Goal: Transaction & Acquisition: Purchase product/service

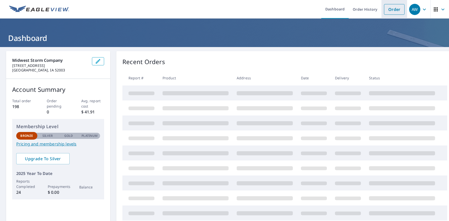
click at [398, 9] on link "Order" at bounding box center [394, 9] width 21 height 11
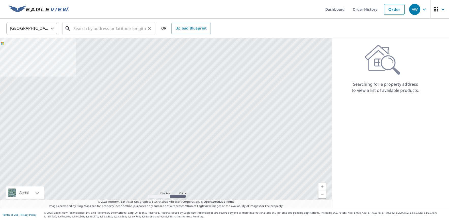
click at [124, 33] on input "text" at bounding box center [109, 28] width 72 height 14
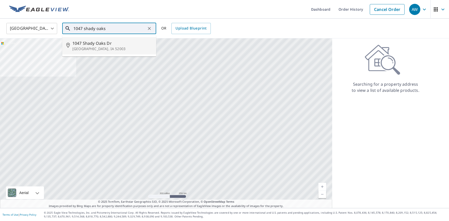
click at [118, 46] on p "[GEOGRAPHIC_DATA], IA 52003" at bounding box center [112, 48] width 80 height 5
type input "[STREET_ADDRESS][PERSON_NAME]"
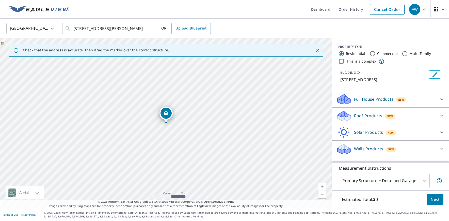
click at [394, 116] on div "New" at bounding box center [390, 116] width 10 height 5
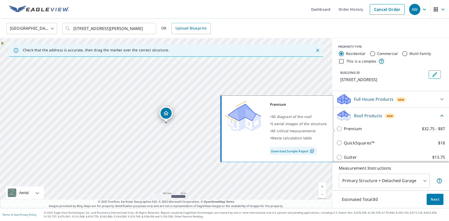
click at [342, 127] on input "Premium $32.75 - $87" at bounding box center [340, 128] width 8 height 6
checkbox input "true"
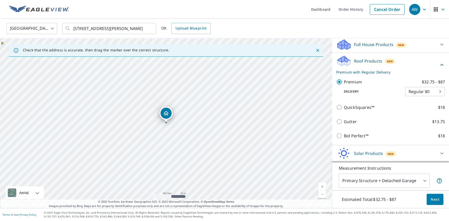
scroll to position [56, 0]
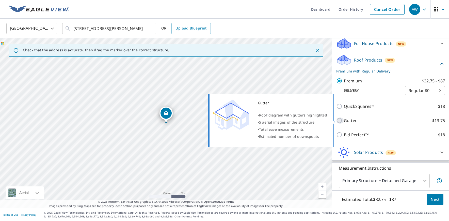
click at [338, 121] on input "Gutter $13.75" at bounding box center [340, 120] width 8 height 6
checkbox input "true"
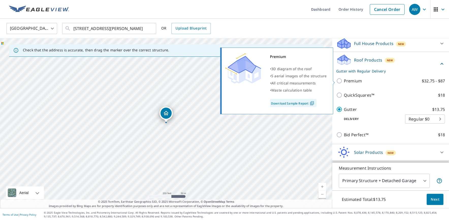
click at [339, 80] on input "Premium $32.75 - $87" at bounding box center [340, 81] width 8 height 6
checkbox input "true"
checkbox input "false"
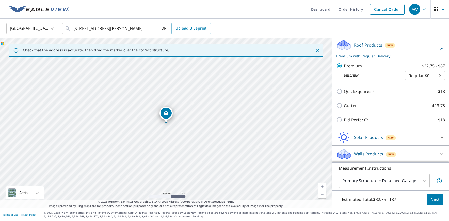
scroll to position [71, 0]
click at [407, 168] on p "Measurement Instructions" at bounding box center [391, 168] width 104 height 6
click at [440, 202] on button "Next" at bounding box center [435, 199] width 17 height 11
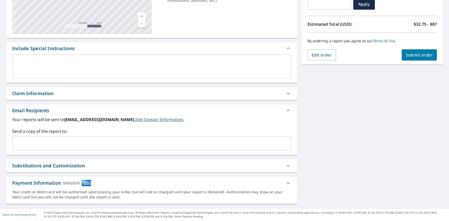
scroll to position [98, 0]
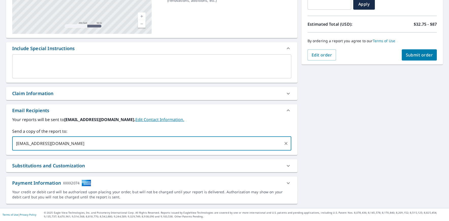
type input "[EMAIL_ADDRESS][DOMAIN_NAME]"
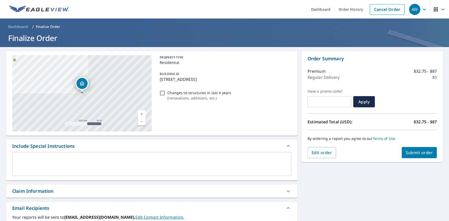
scroll to position [0, 0]
click at [420, 151] on span "Submit order" at bounding box center [419, 153] width 27 height 6
